Goal: Information Seeking & Learning: Find specific fact

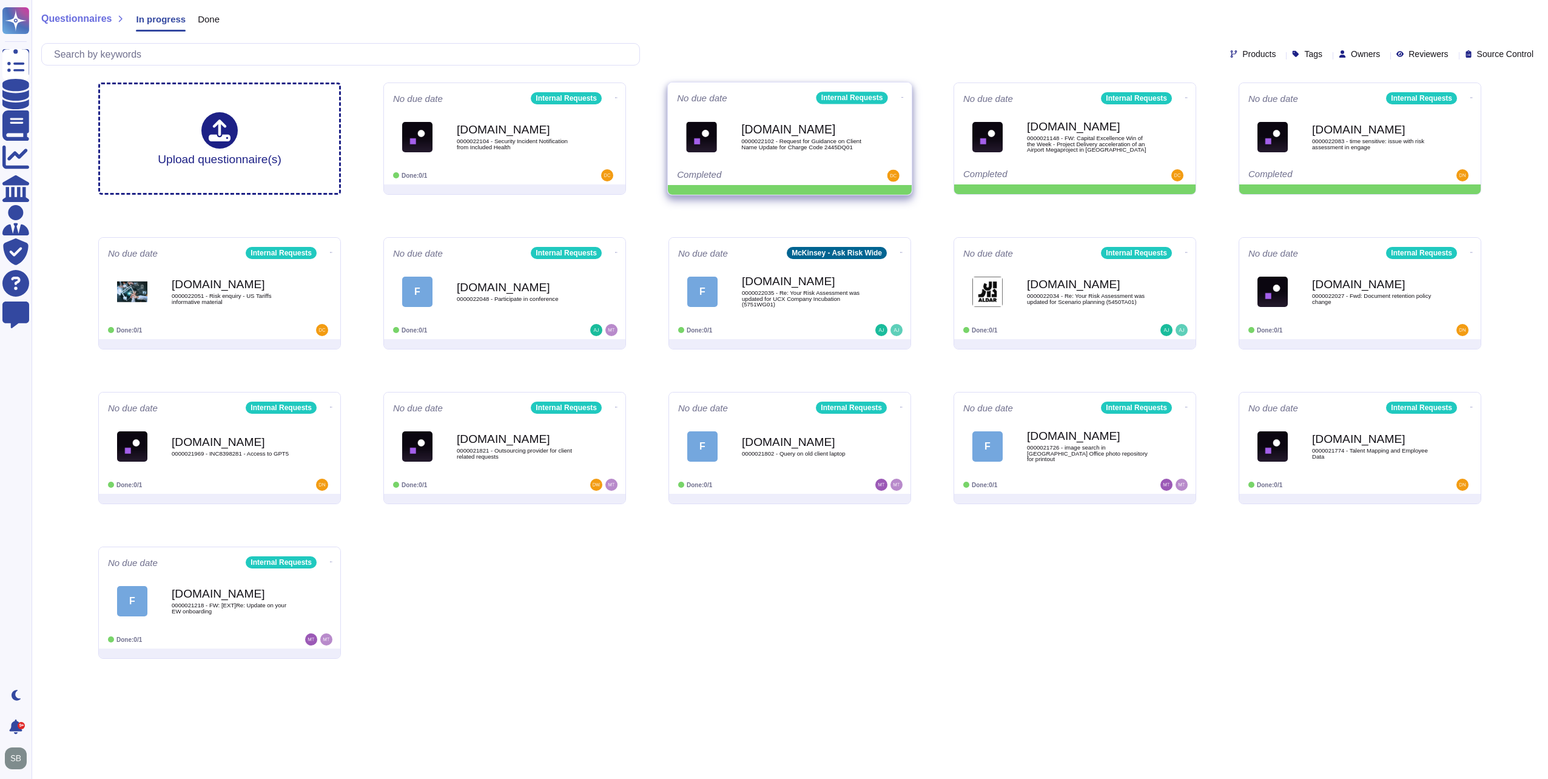
click at [617, 96] on icon at bounding box center [616, 97] width 2 height 3
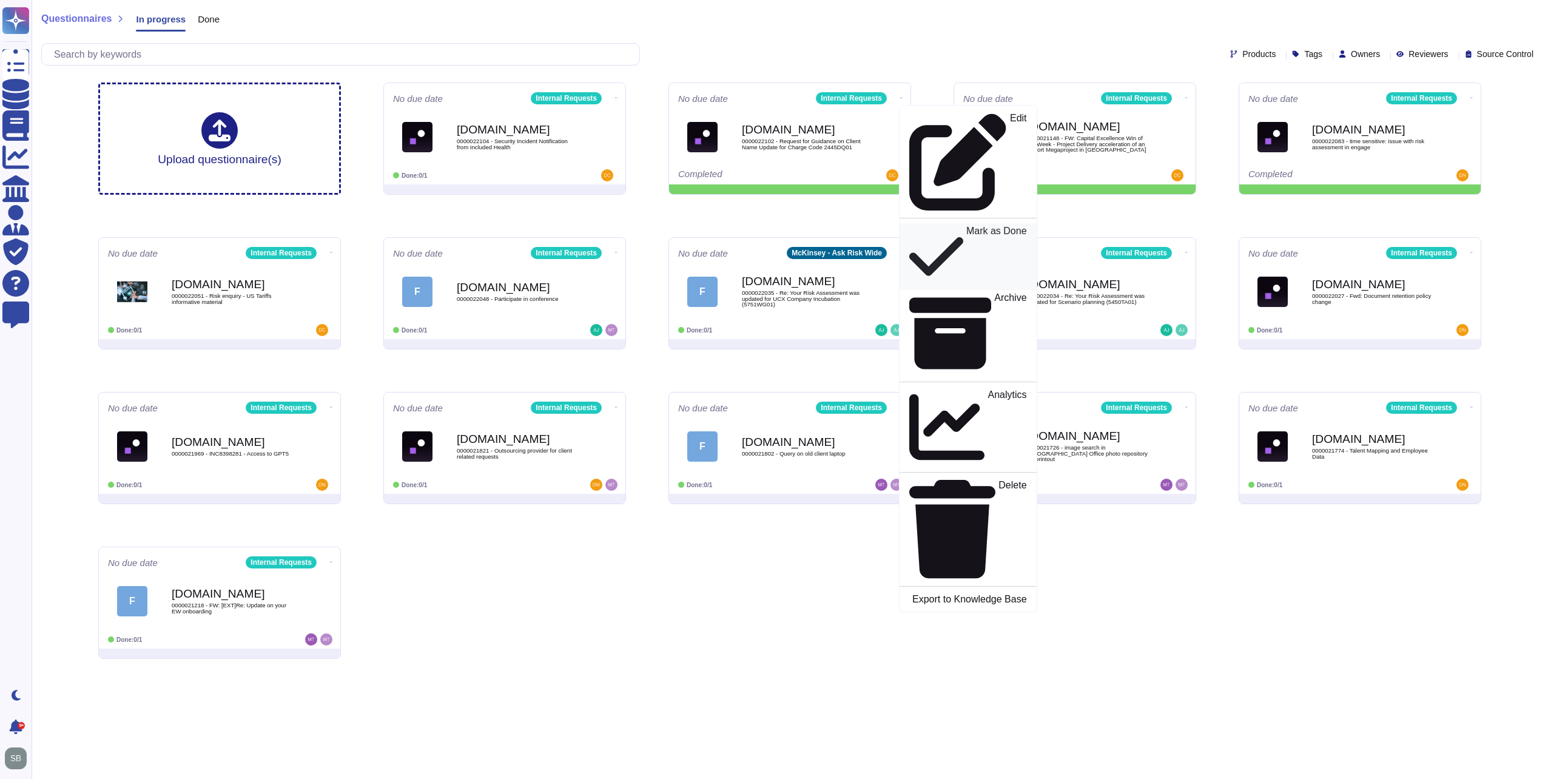
click at [966, 226] on p "Mark as Done" at bounding box center [996, 256] width 61 height 61
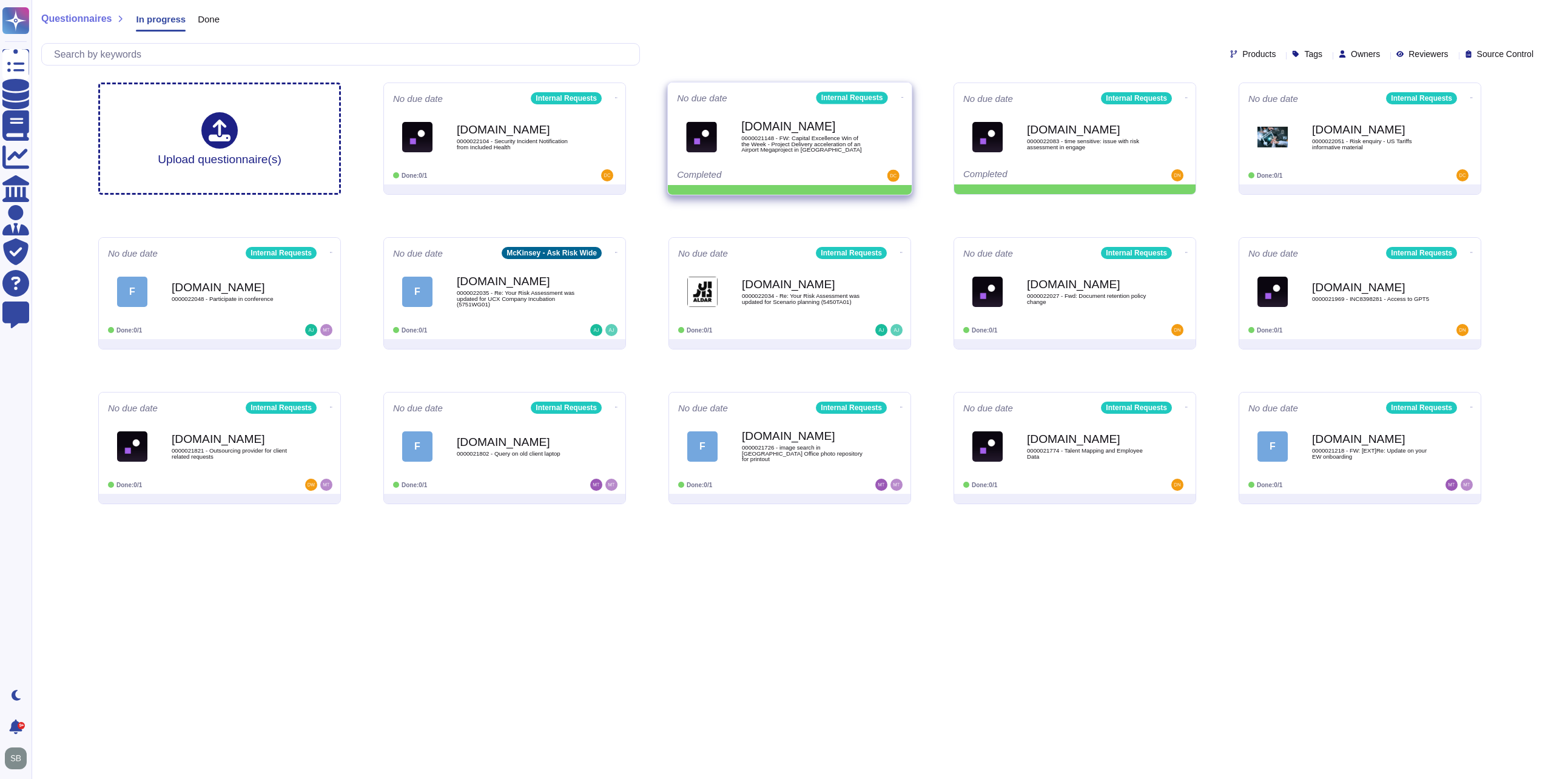
click at [617, 96] on icon at bounding box center [616, 97] width 2 height 3
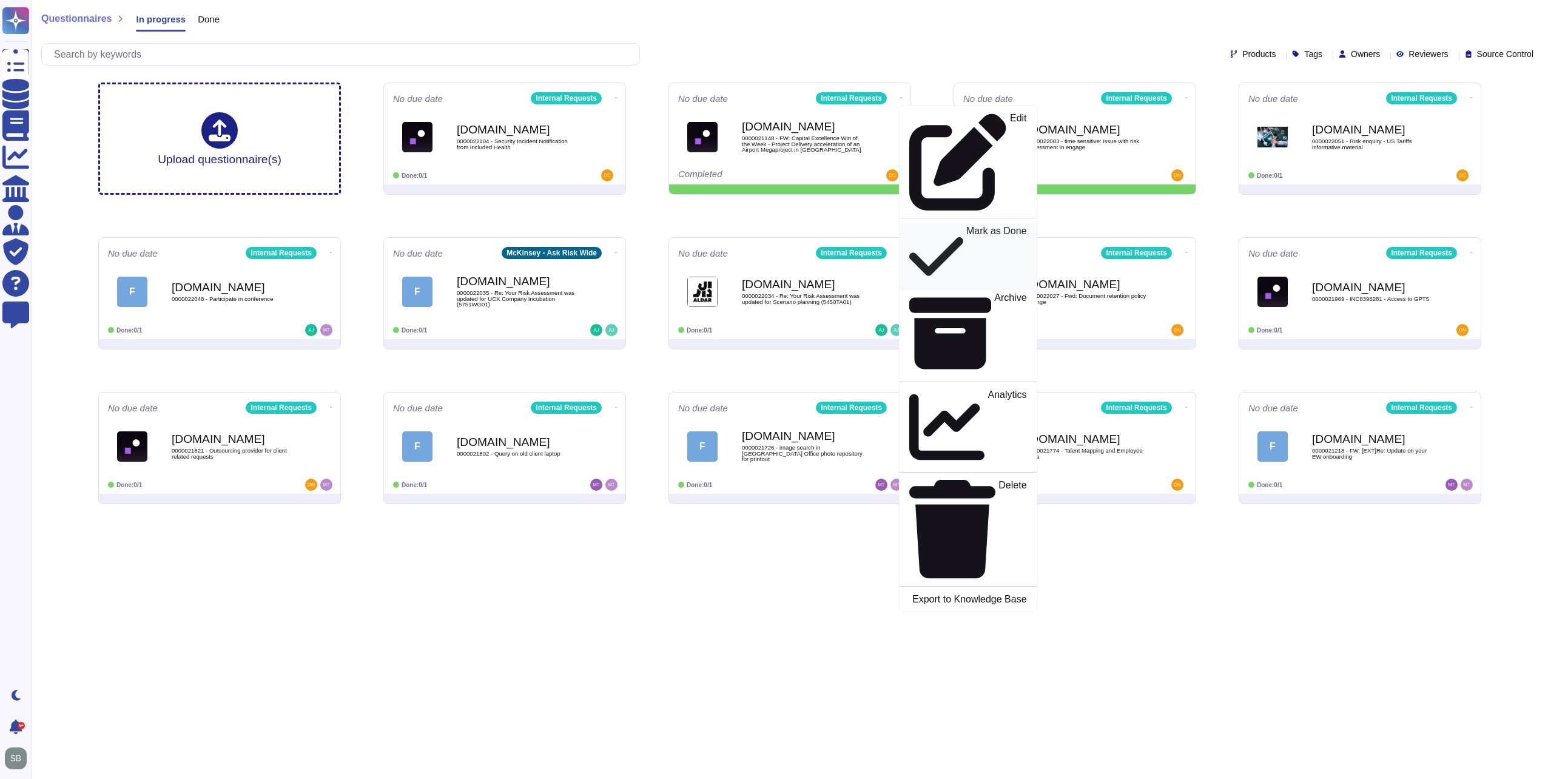
click at [966, 226] on p "Mark as Done" at bounding box center [996, 256] width 61 height 61
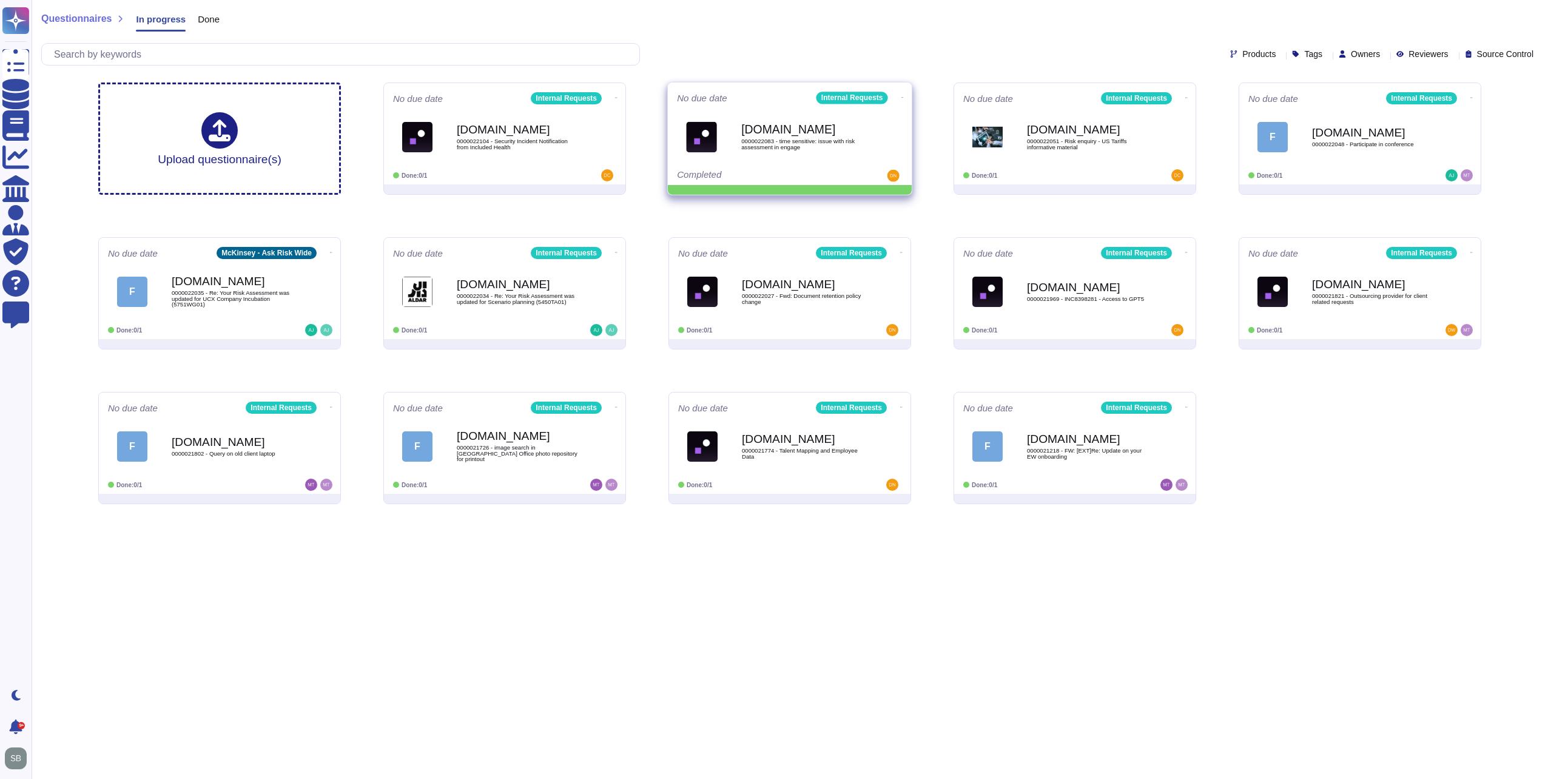
click at [617, 96] on icon at bounding box center [616, 97] width 2 height 3
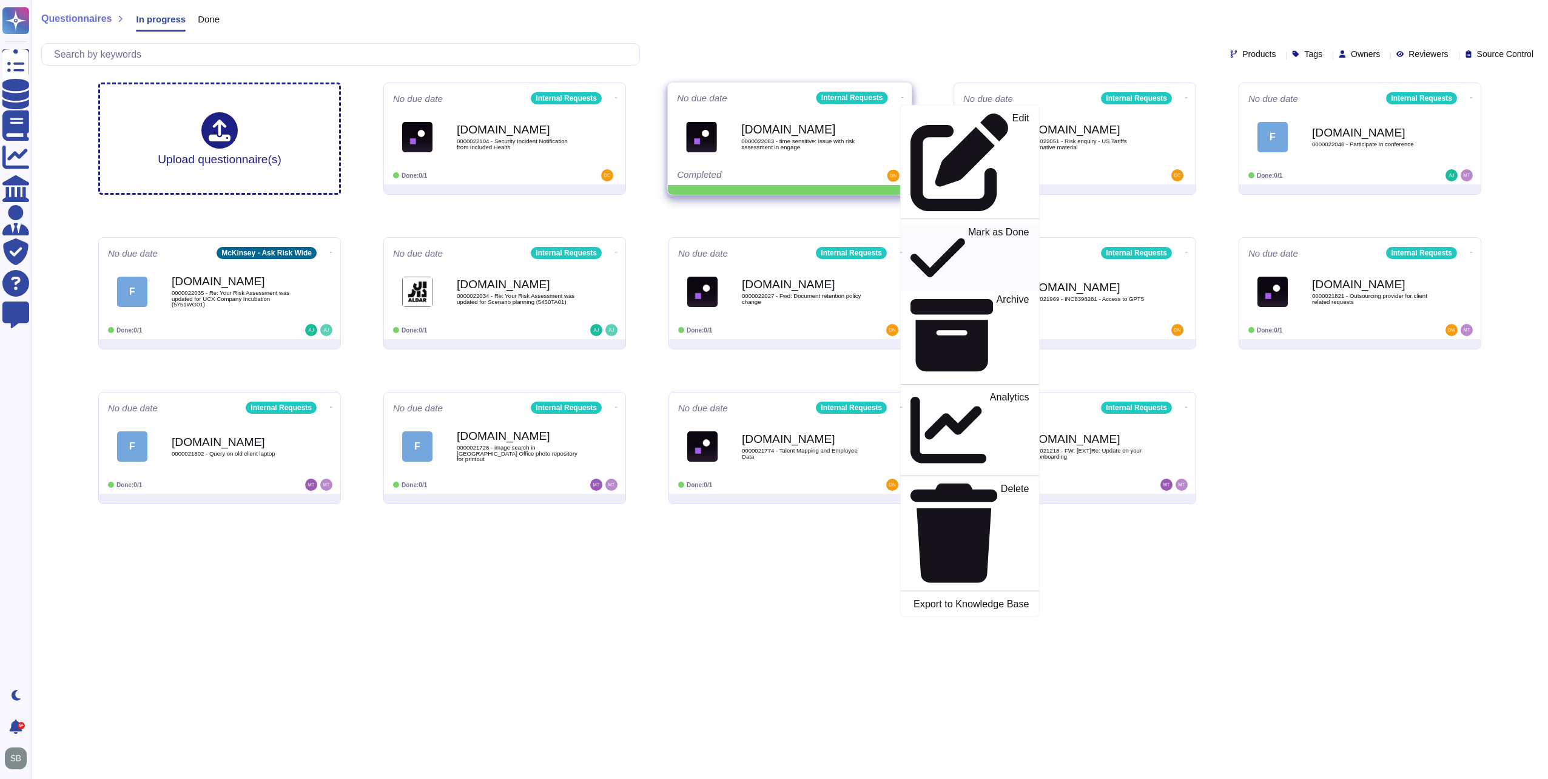
click at [968, 227] on p "Mark as Done" at bounding box center [998, 258] width 61 height 62
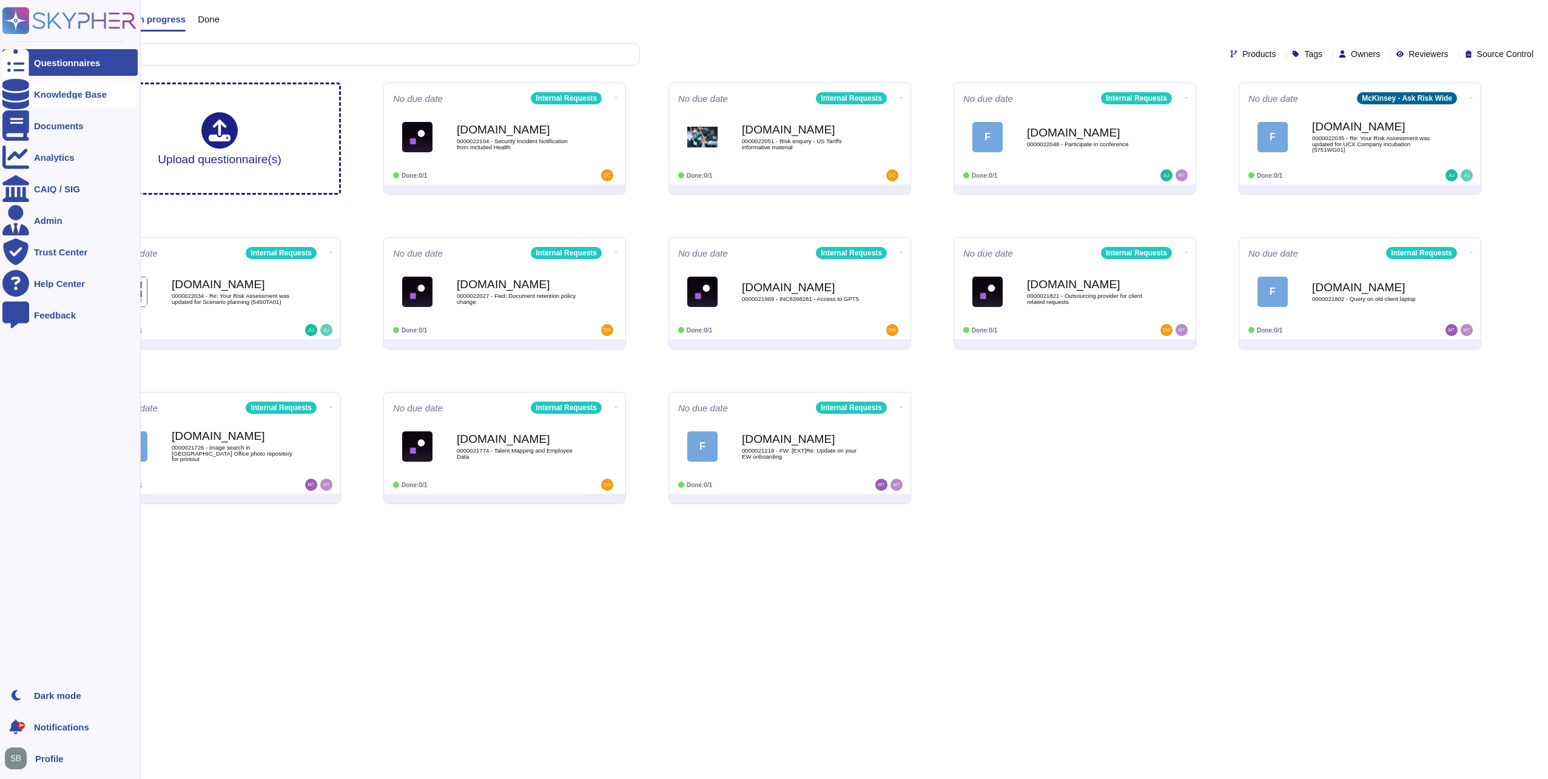
click at [18, 95] on icon at bounding box center [15, 94] width 27 height 30
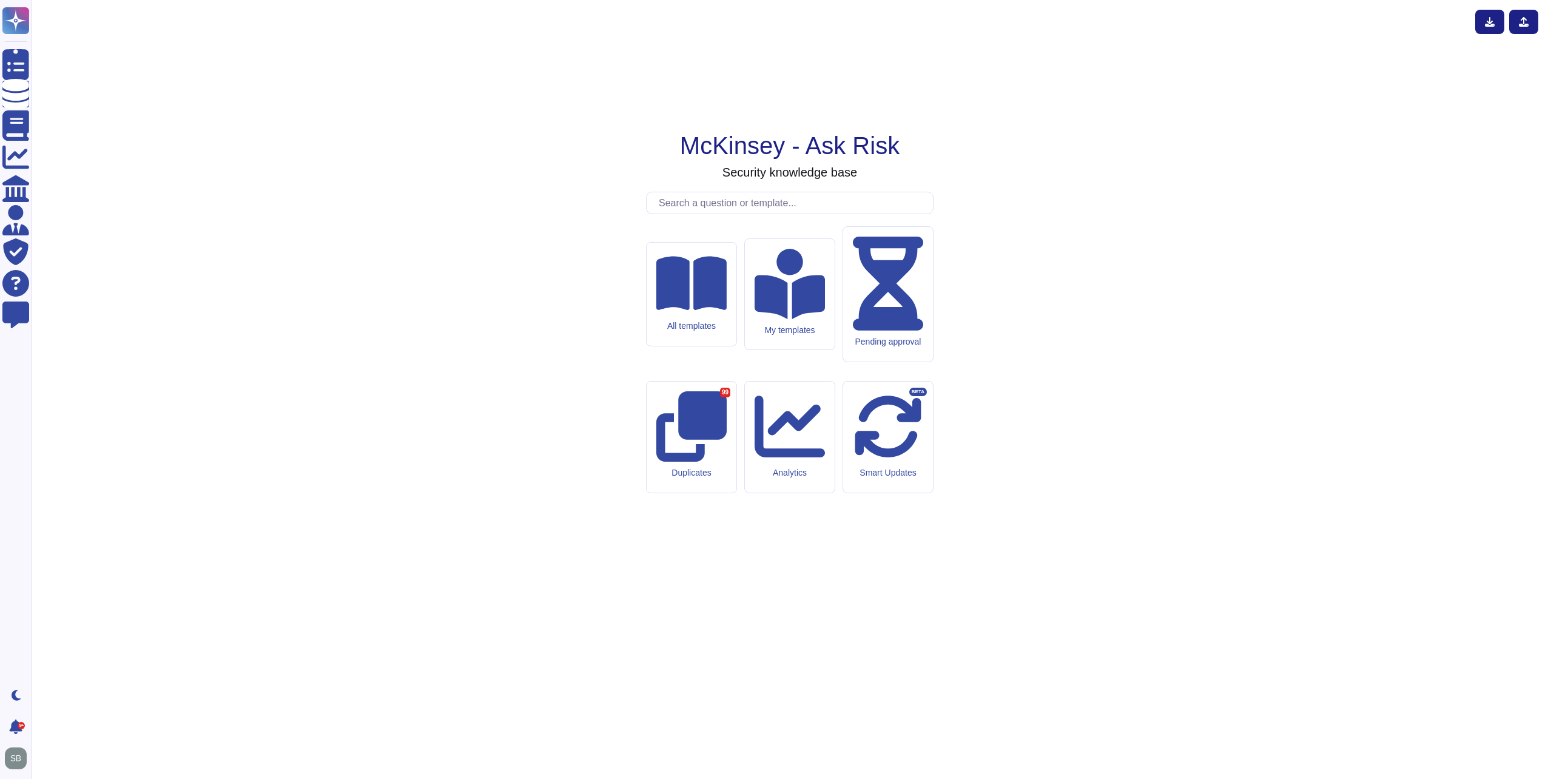
click at [719, 213] on input "text" at bounding box center [793, 202] width 280 height 21
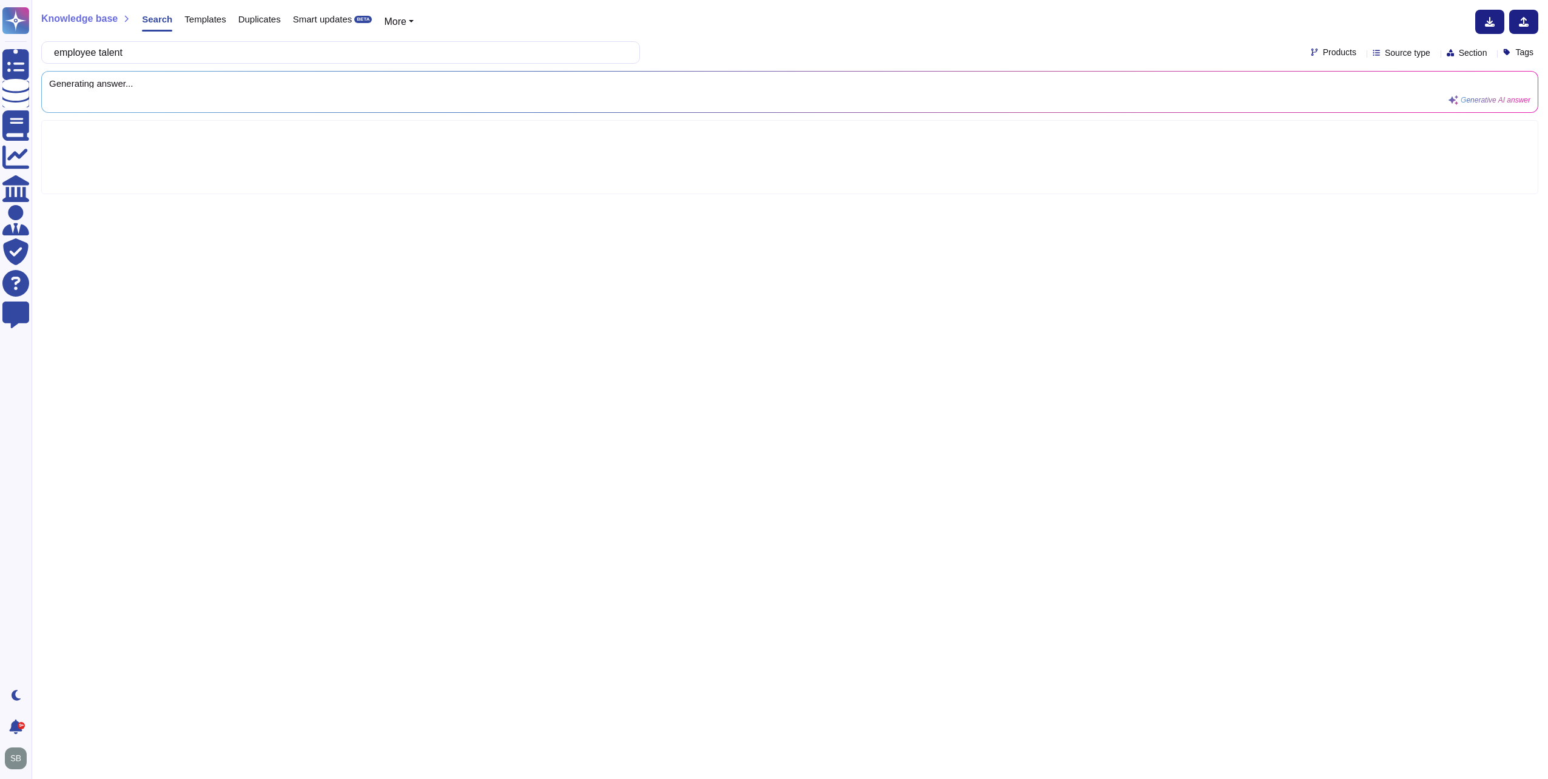
click at [1467, 49] on span "Section" at bounding box center [1473, 53] width 29 height 8
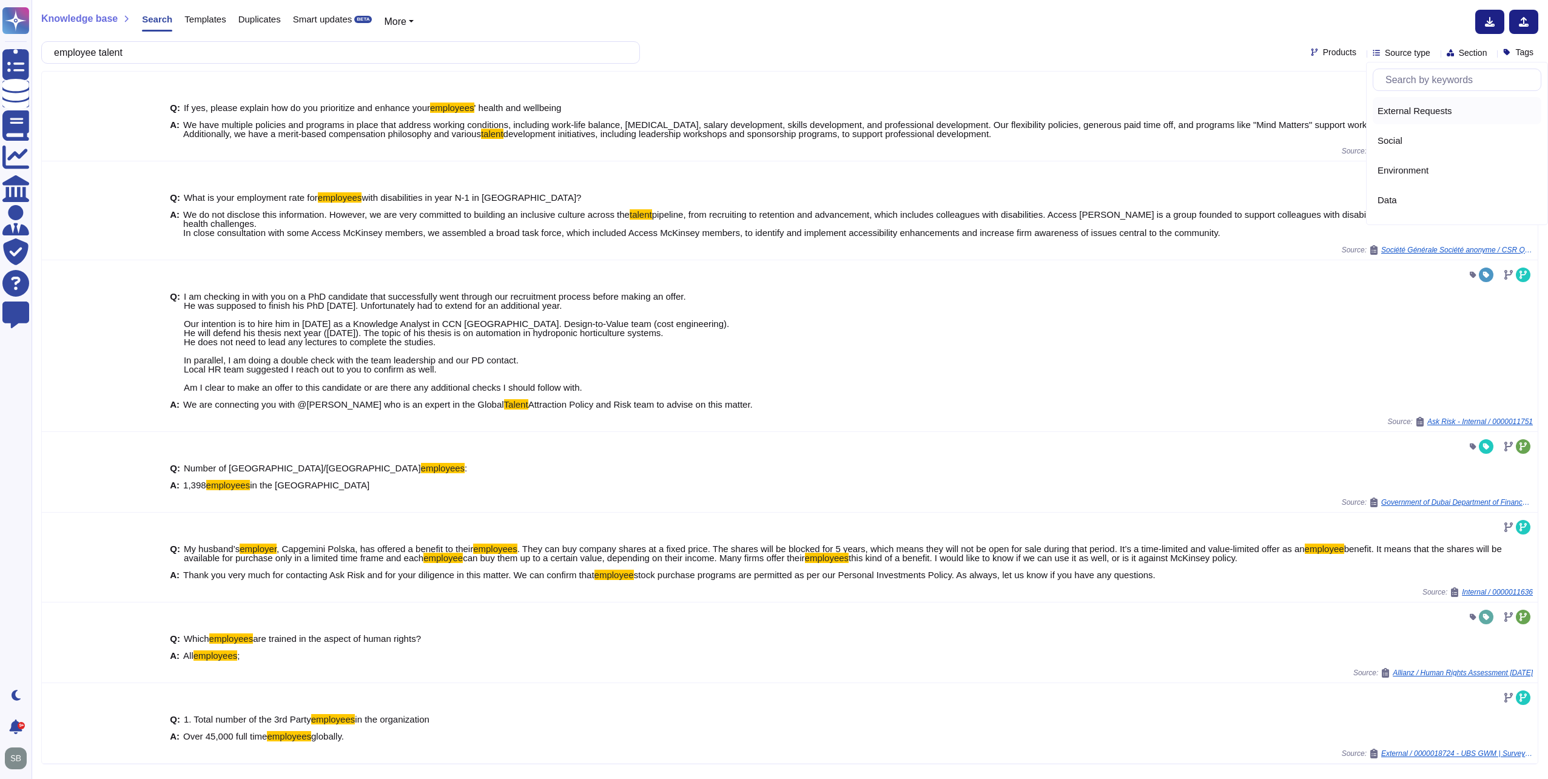
click at [1444, 111] on span "External Requests" at bounding box center [1414, 111] width 75 height 11
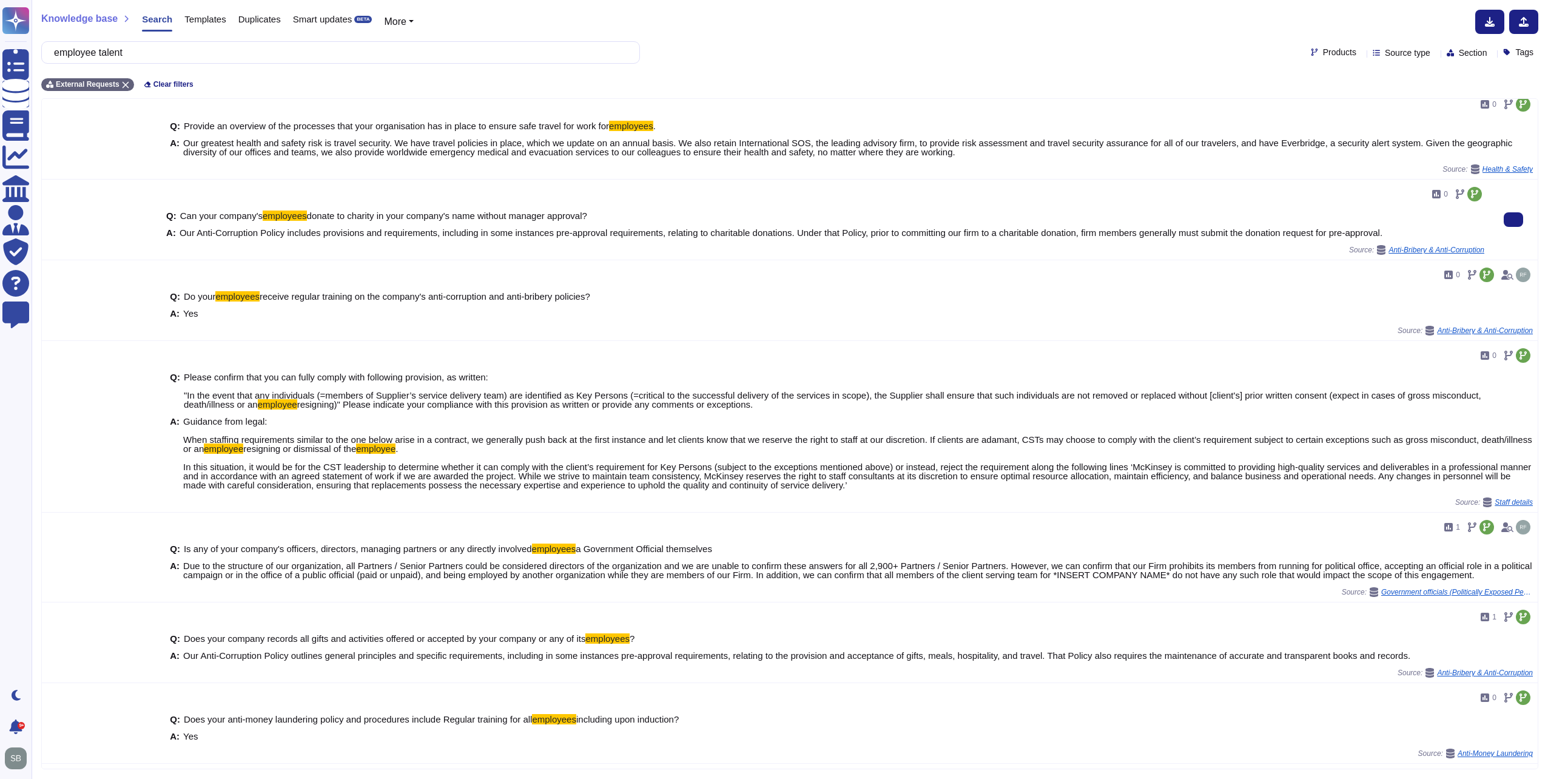
scroll to position [546, 0]
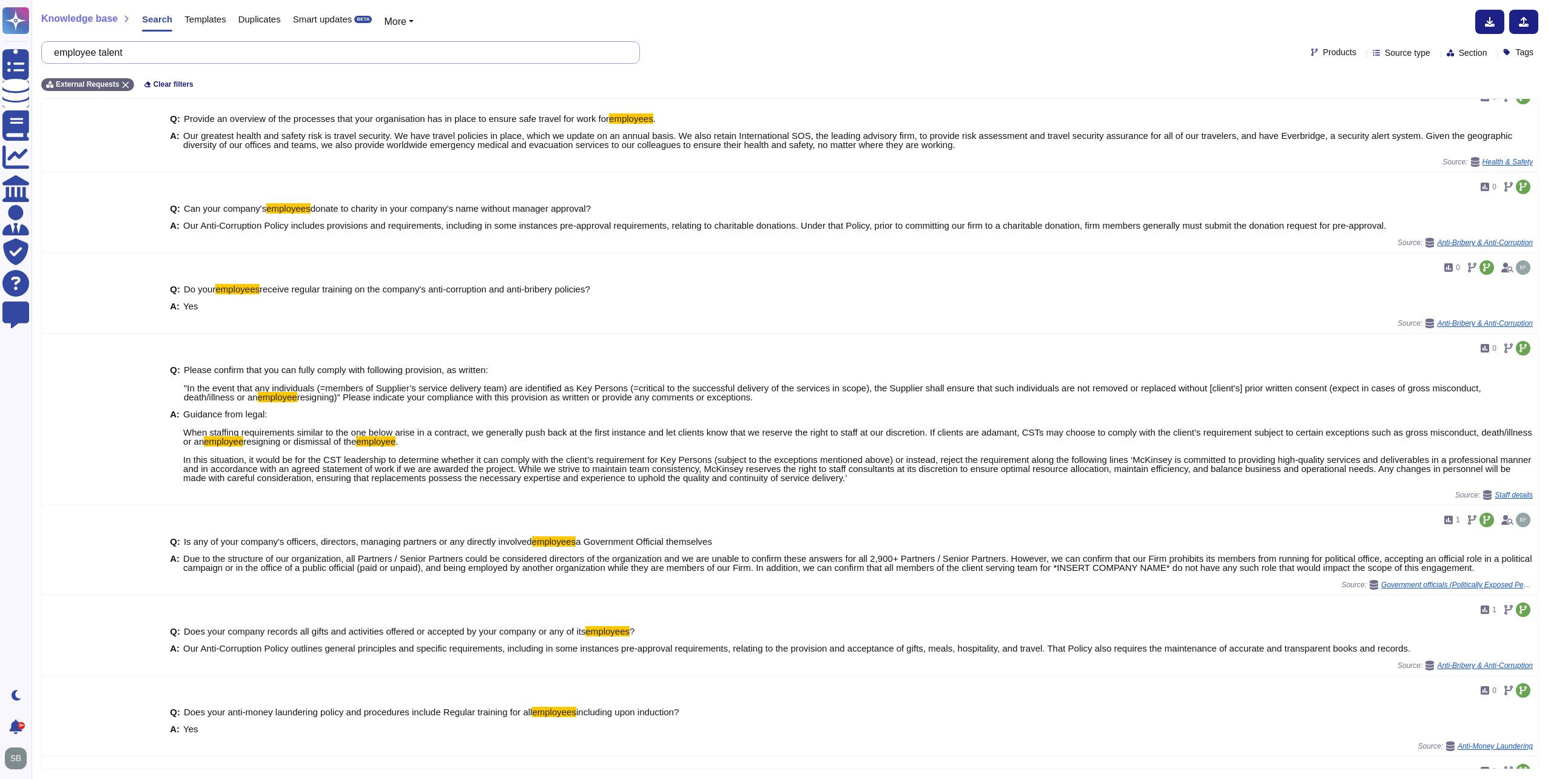
click at [177, 55] on input "employee talent" at bounding box center [337, 52] width 579 height 21
paste input "6. Please identify all key employees assigned to GI Partners"
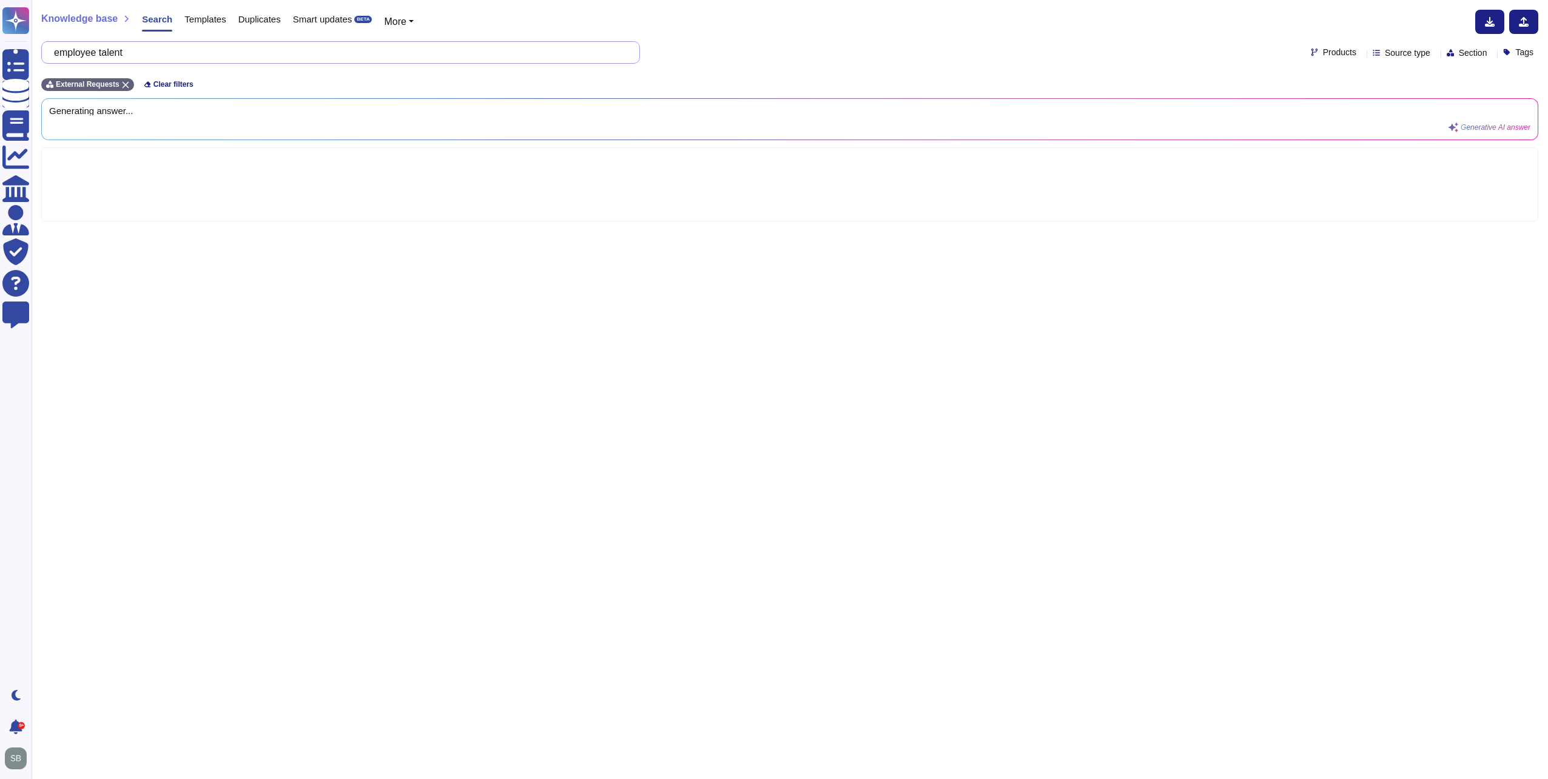
scroll to position [0, 0]
click at [86, 50] on input "6. Please identify all key employees assigned to GI Partners" at bounding box center [337, 52] width 579 height 21
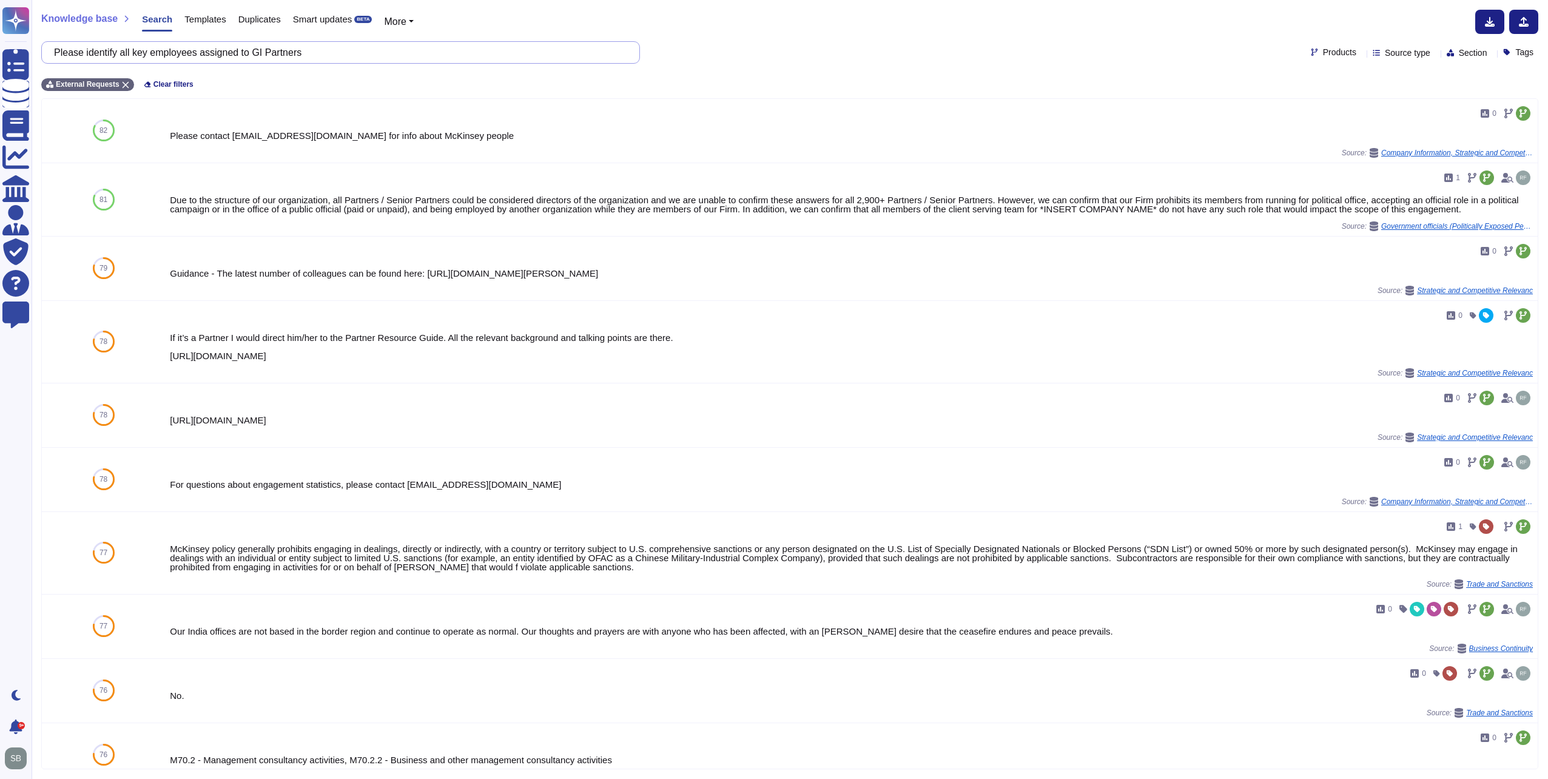
drag, startPoint x: 324, startPoint y: 55, endPoint x: 63, endPoint y: 43, distance: 261.7
click at [63, 43] on input "Please identify all key employees assigned to GI Partners" at bounding box center [337, 52] width 579 height 21
type input "*"
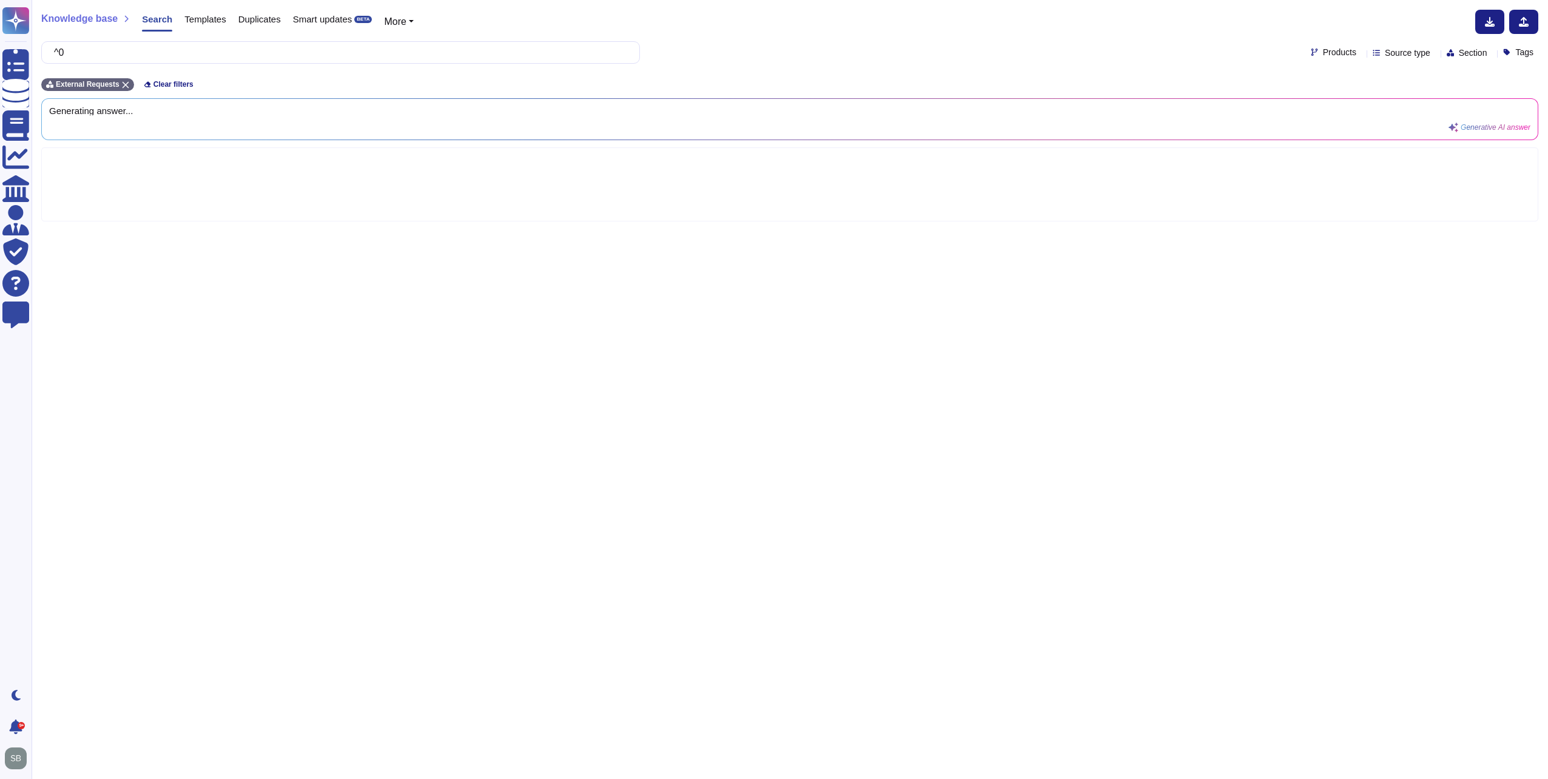
type input "^"
type input "6"
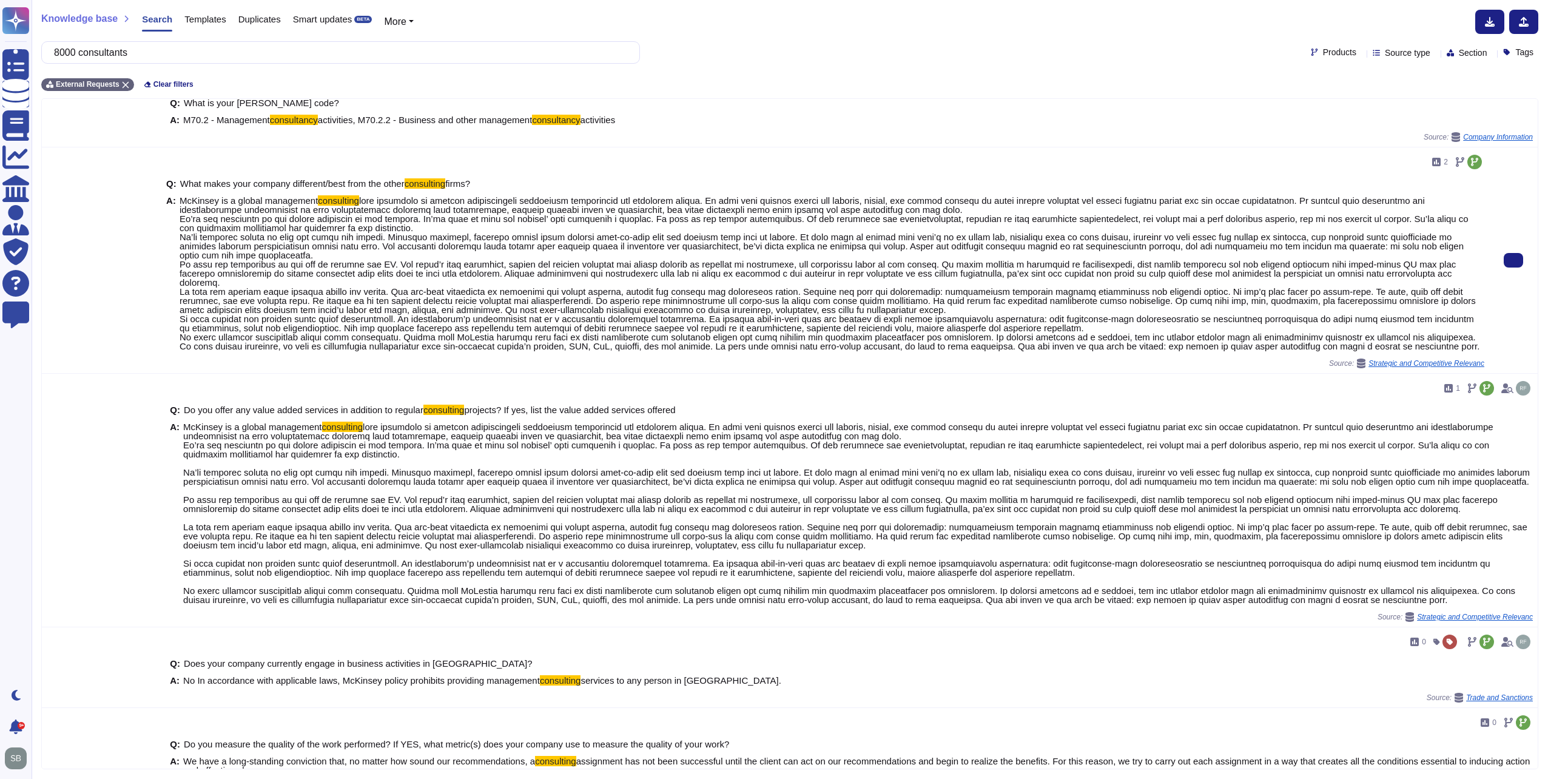
scroll to position [121, 0]
type input "8000 consultants"
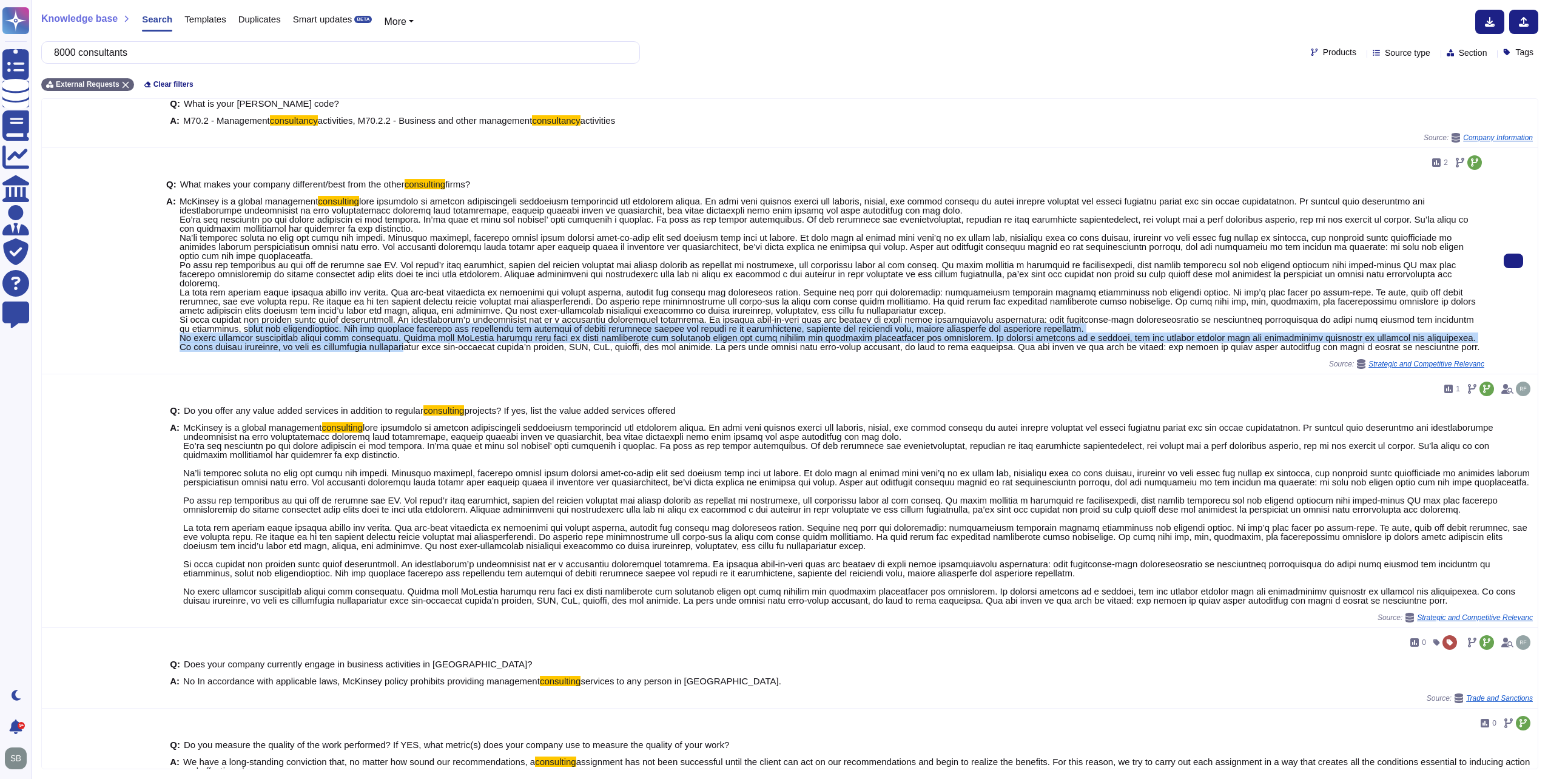
drag, startPoint x: 179, startPoint y: 333, endPoint x: 393, endPoint y: 354, distance: 215.1
click at [393, 354] on div "Q: What makes your company different/best from the other consulting firms? A: M…" at bounding box center [825, 265] width 1318 height 187
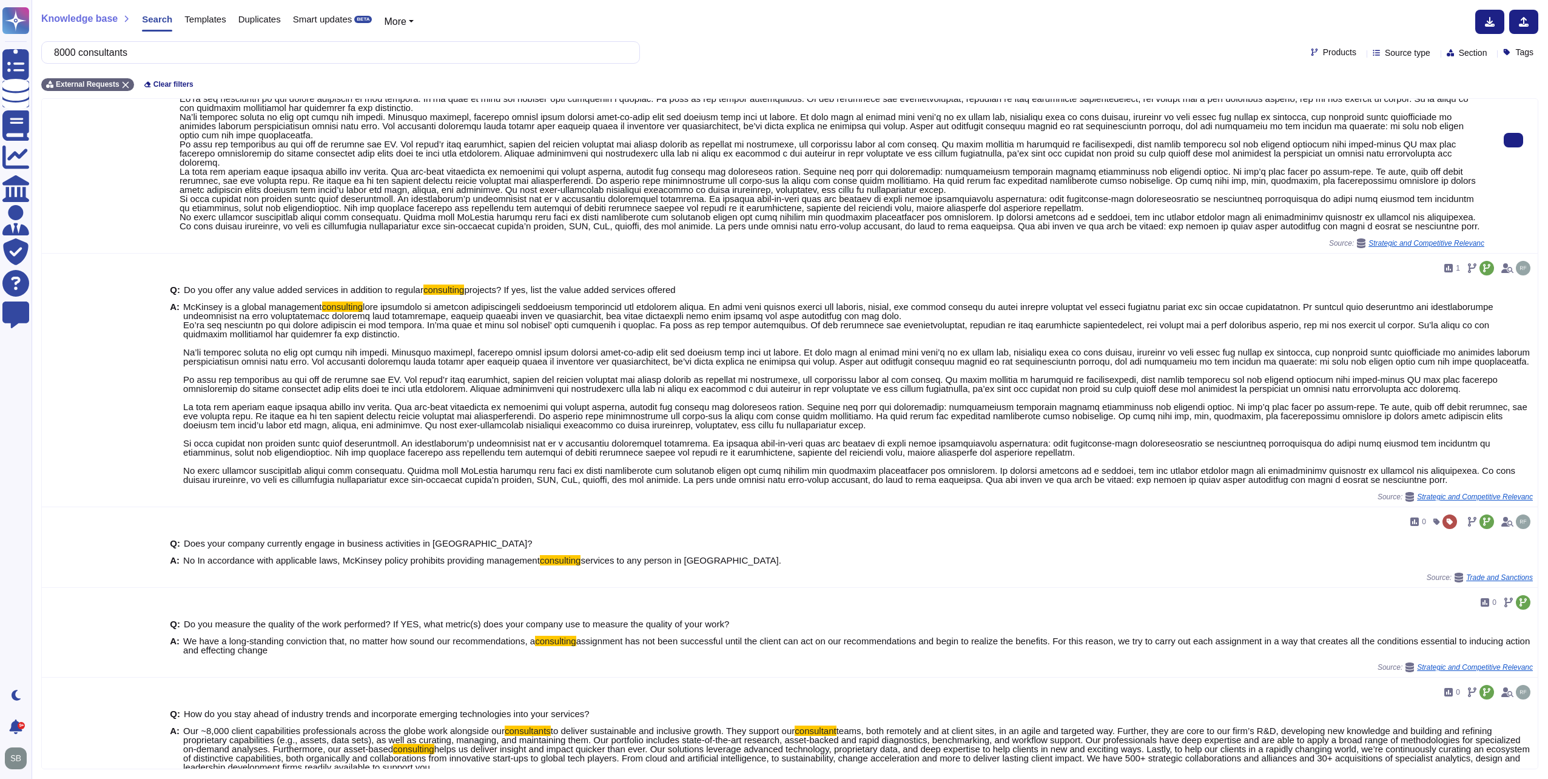
scroll to position [243, 0]
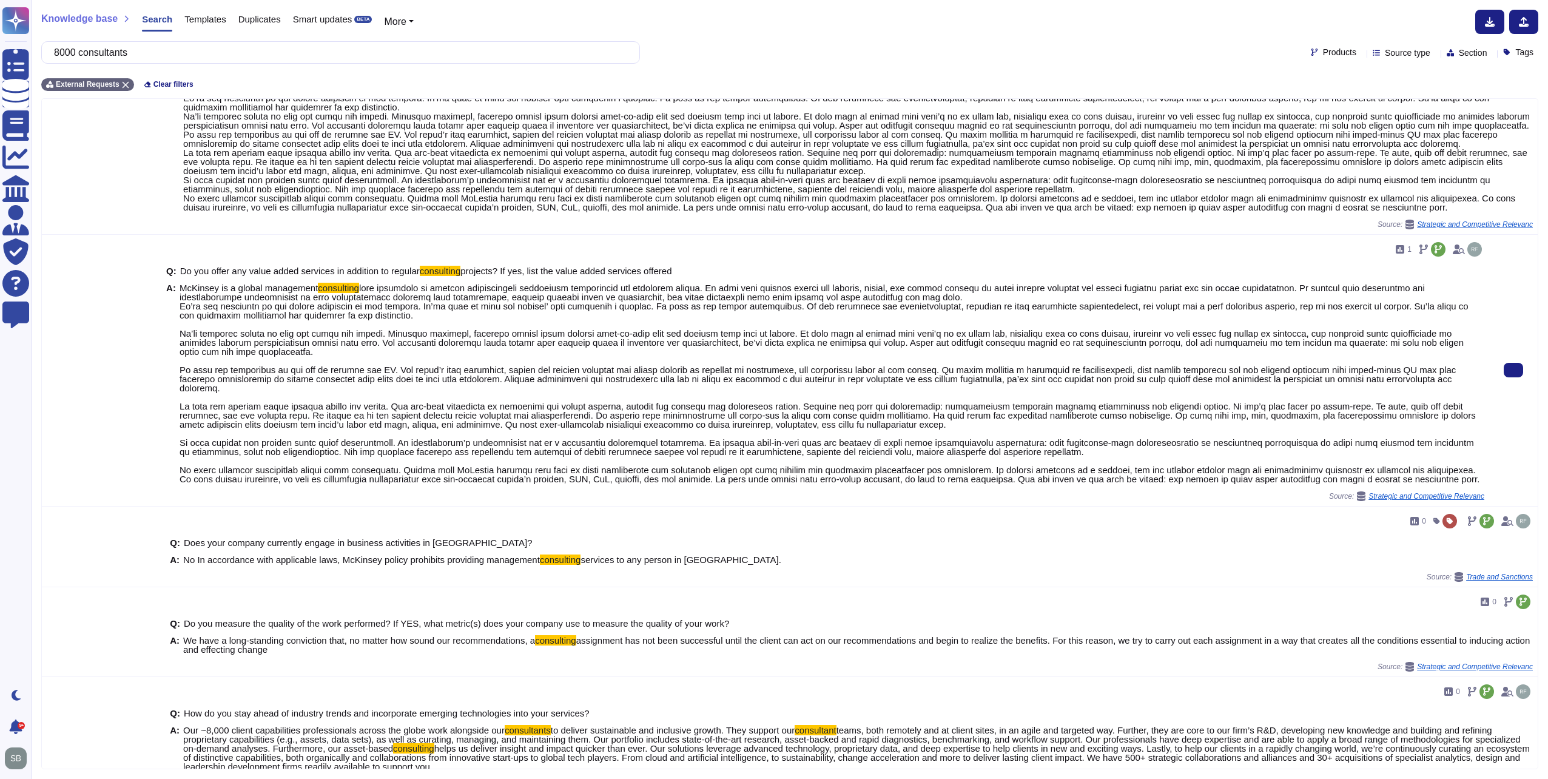
drag, startPoint x: 178, startPoint y: 478, endPoint x: 1476, endPoint y: 488, distance: 1298.6
click at [1476, 488] on div "1 Q: Do you offer any value added services in addition to regular consulting pr…" at bounding box center [825, 370] width 1328 height 271
copy span "We bring together exceptional talent from everywhere. People join McKinsey beca…"
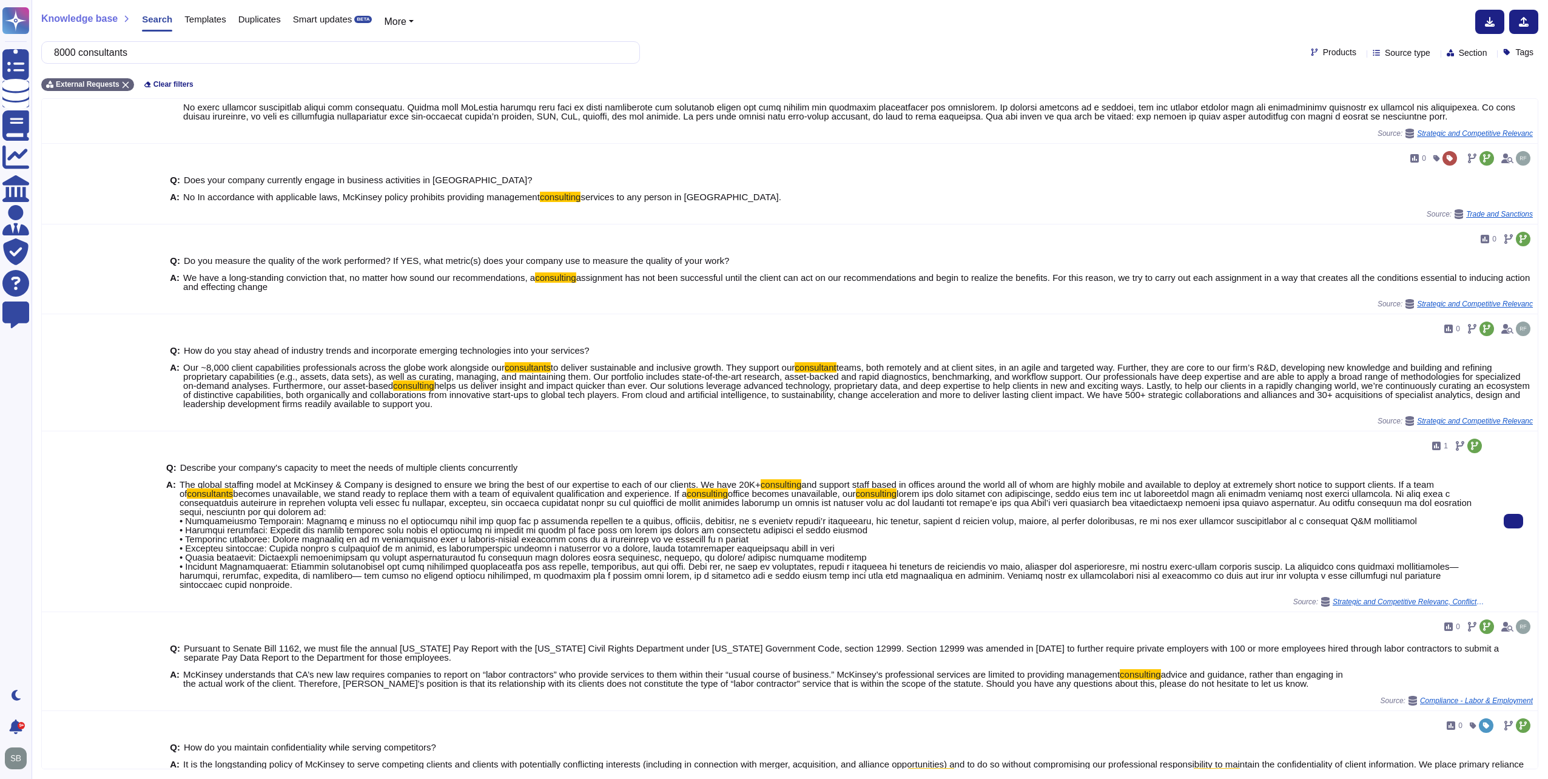
scroll to position [588, 0]
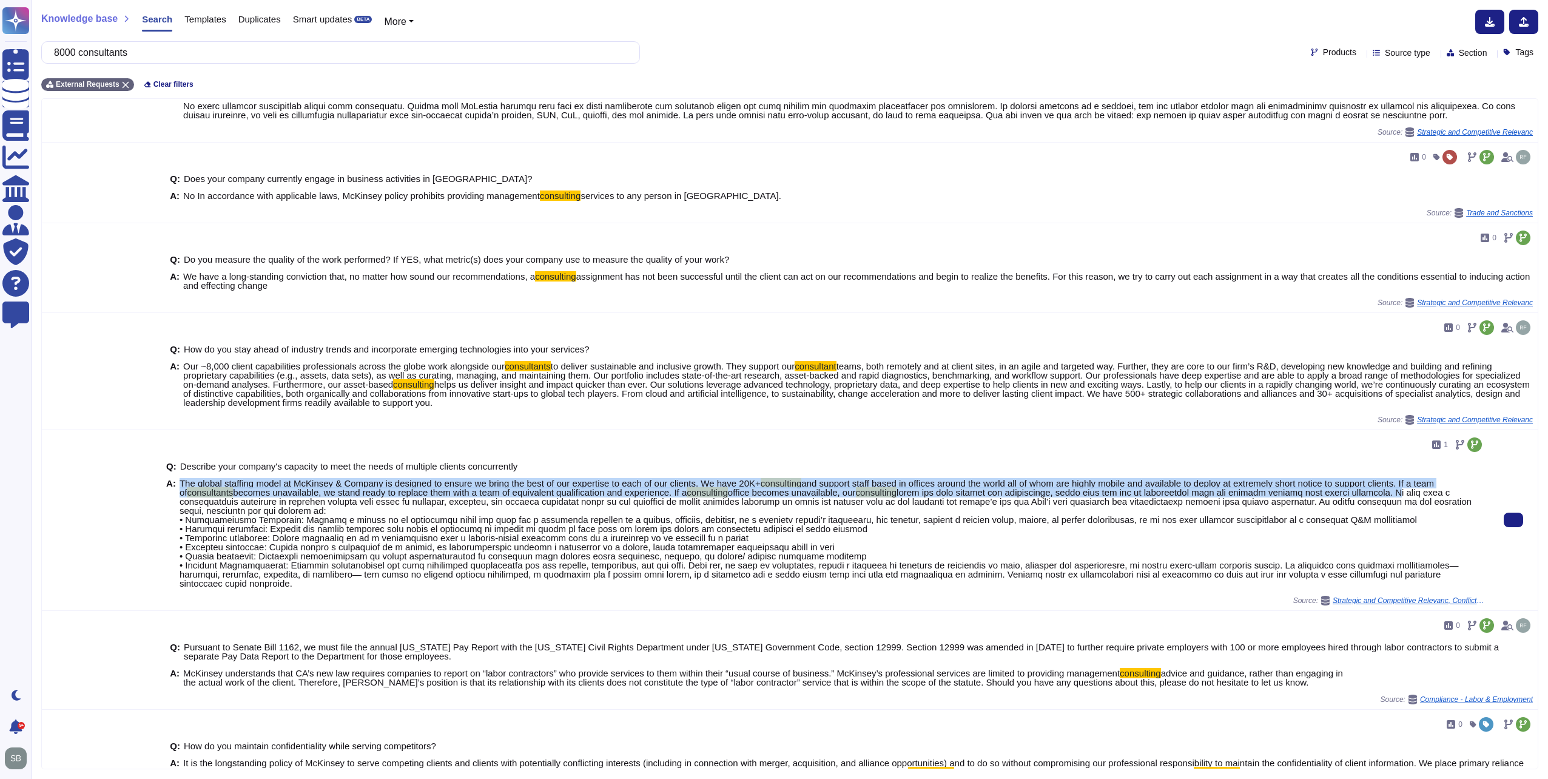
drag, startPoint x: 180, startPoint y: 505, endPoint x: 1391, endPoint y: 514, distance: 1211.8
click at [1391, 514] on span "The global staffing model at McKinsey & Company is designed to ensure we bring …" at bounding box center [832, 533] width 1305 height 109
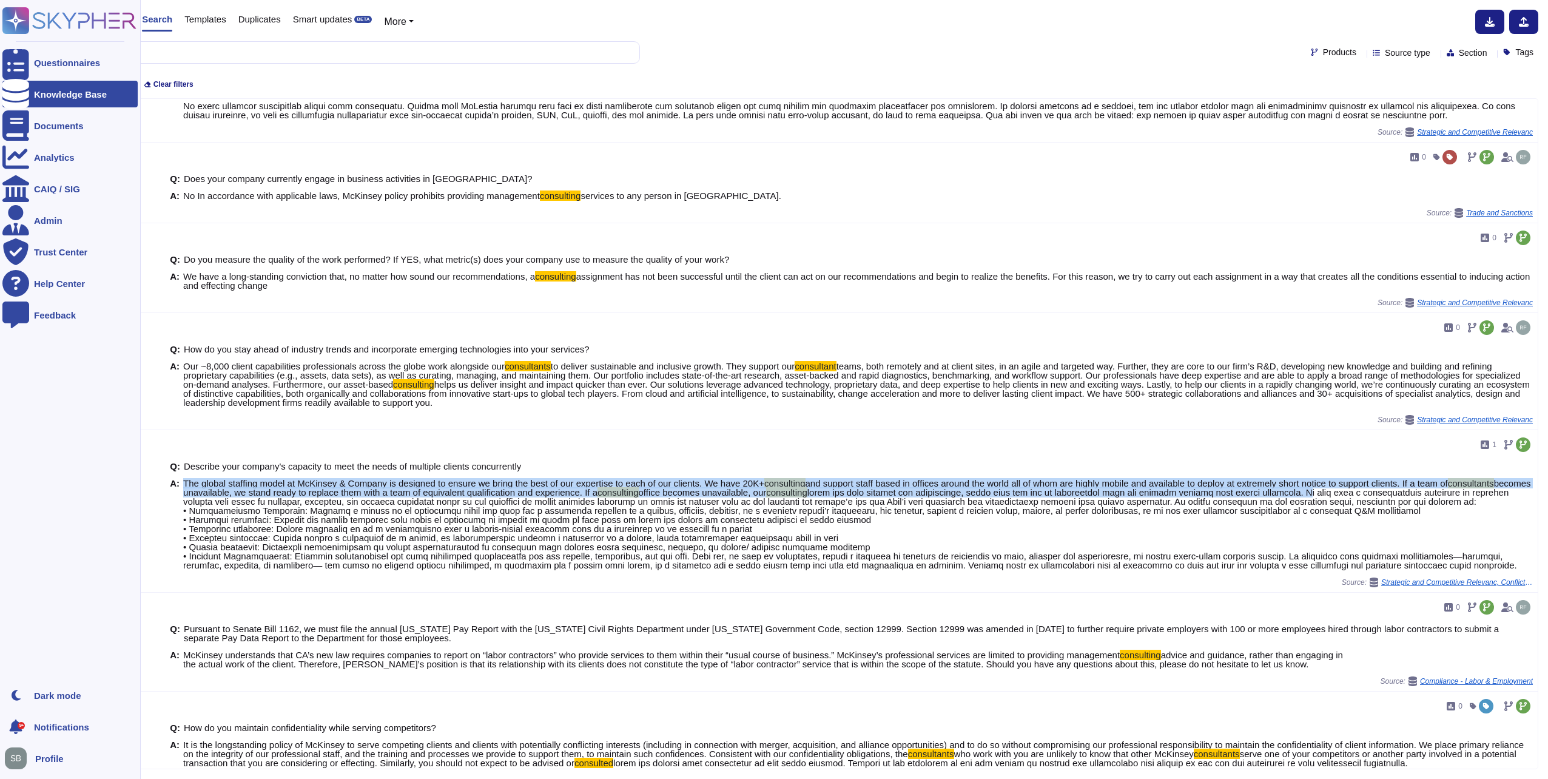
copy span "The global staffing model at McKinsey & Company is designed to ensure we bring …"
